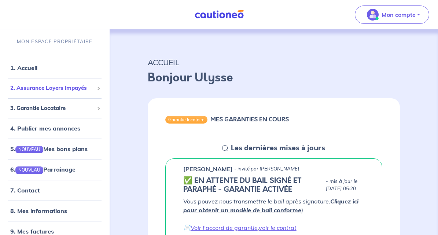
click at [64, 92] on div "2. Assurance Loyers Impayés" at bounding box center [55, 88] width 104 height 14
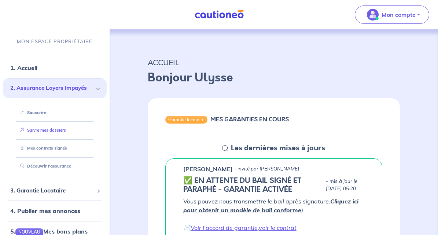
click at [49, 132] on link "Suivre mes dossiers" at bounding box center [41, 130] width 49 height 5
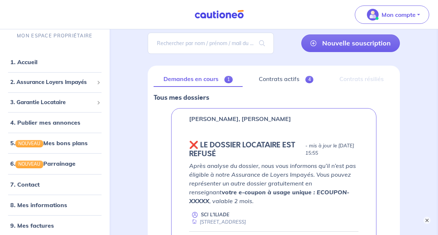
scroll to position [50, 0]
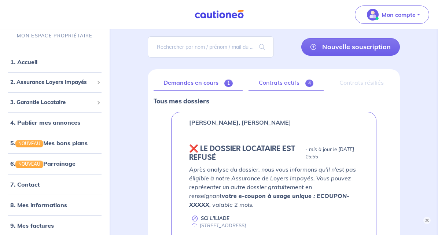
click at [268, 85] on link "Contrats actifs 4" at bounding box center [286, 82] width 75 height 15
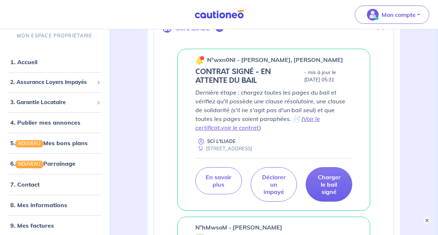
scroll to position [160, 0]
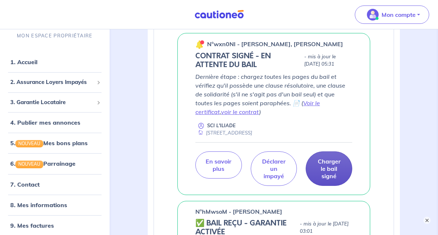
click at [337, 167] on p "Charger le bail signé" at bounding box center [329, 169] width 28 height 22
click at [330, 161] on p "Charger le bail signé" at bounding box center [329, 169] width 28 height 22
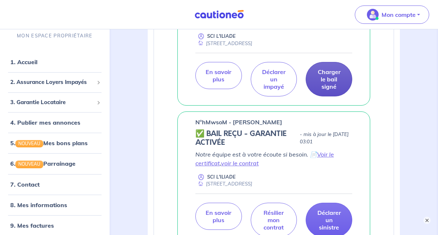
scroll to position [230, 0]
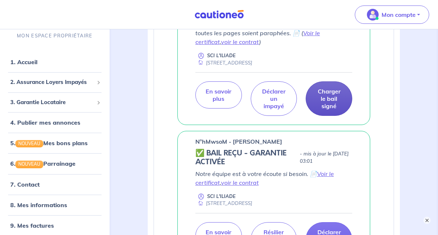
click at [327, 95] on p "Charger le bail signé" at bounding box center [329, 99] width 28 height 22
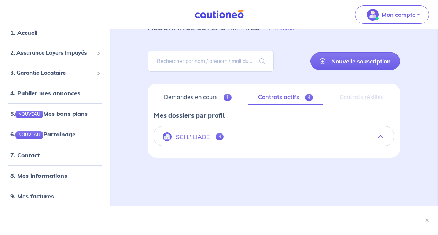
scroll to position [230, 0]
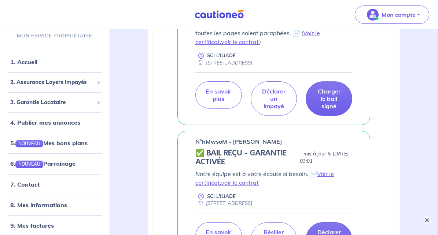
click at [428, 218] on button "×" at bounding box center [427, 220] width 9 height 9
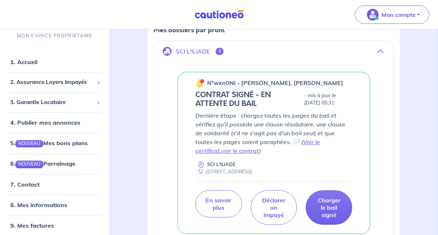
scroll to position [149, 0]
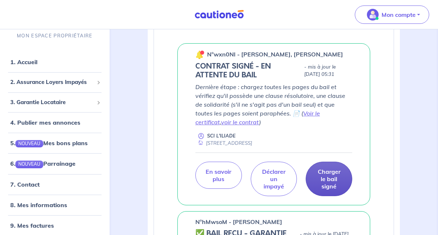
click at [325, 175] on p "Charger le bail signé" at bounding box center [329, 179] width 28 height 22
click at [243, 57] on p "n°wxn0NI - [PERSON_NAME], [PERSON_NAME]" at bounding box center [275, 54] width 136 height 9
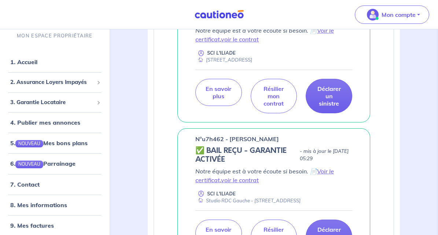
scroll to position [419, 0]
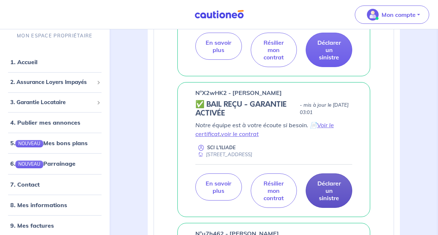
click at [333, 194] on p "Déclarer un sinistre" at bounding box center [329, 191] width 28 height 22
